Goal: Navigation & Orientation: Find specific page/section

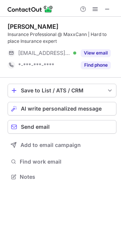
scroll to position [171, 121]
click at [106, 9] on span at bounding box center [107, 9] width 6 height 6
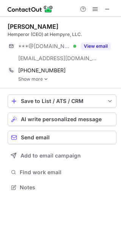
scroll to position [182, 121]
click at [109, 9] on span at bounding box center [107, 9] width 6 height 6
